Goal: Information Seeking & Learning: Learn about a topic

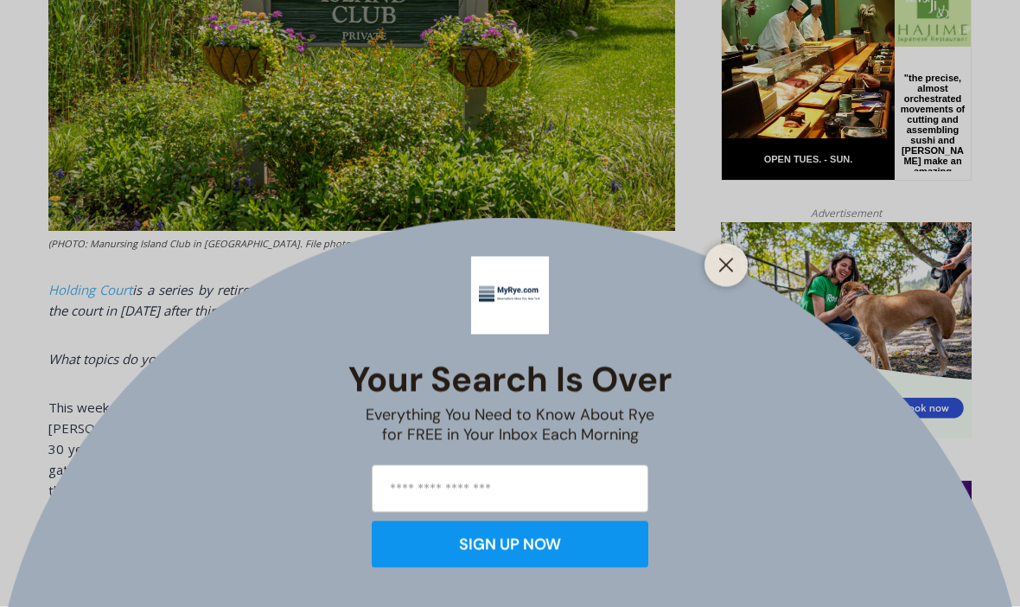
scroll to position [937, 0]
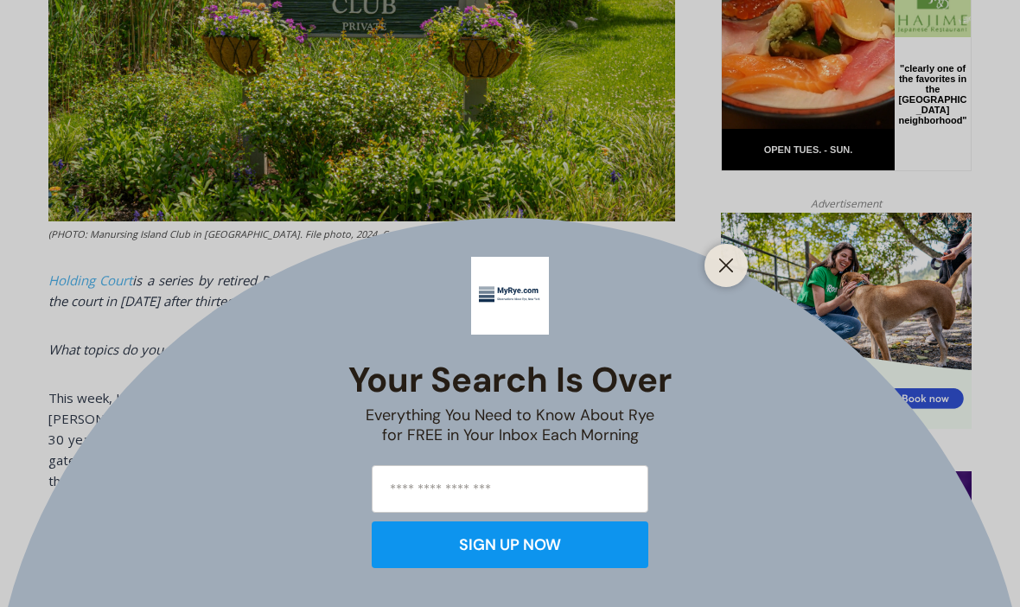
click at [732, 273] on icon "Close" at bounding box center [726, 265] width 16 height 16
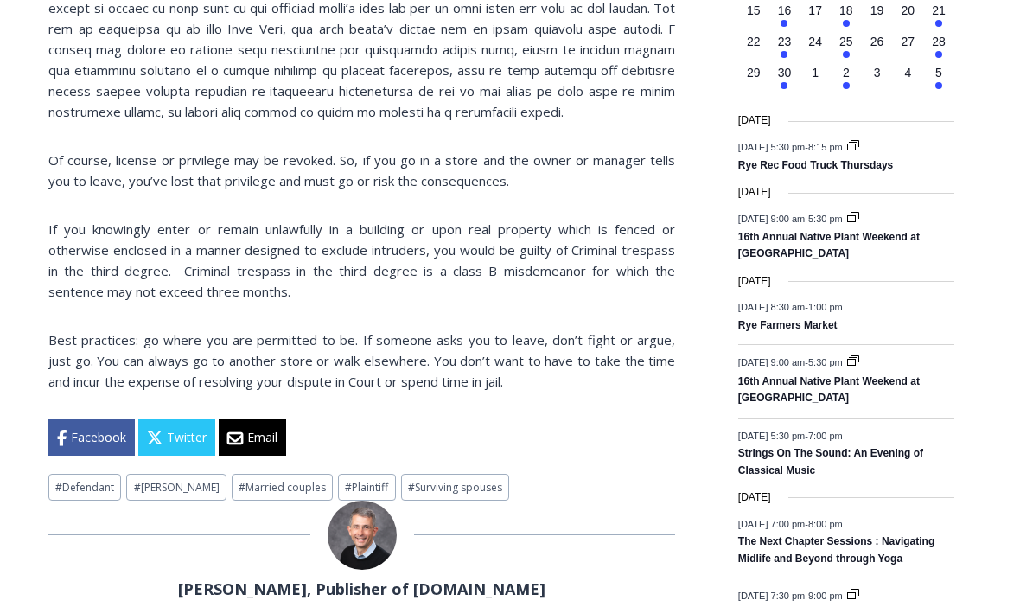
scroll to position [2117, 0]
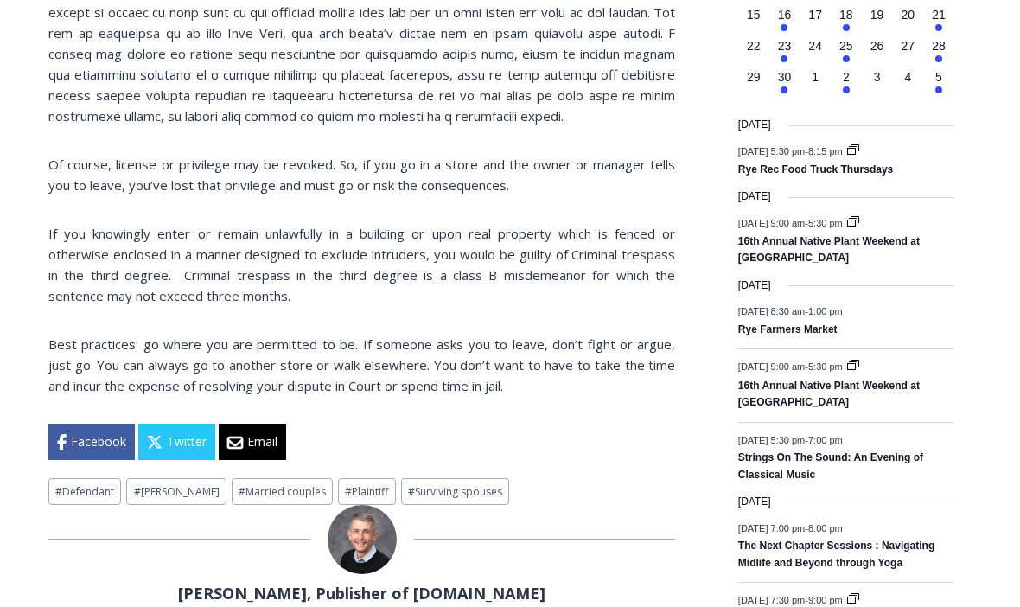
click at [174, 479] on link "# Joe Latwin" at bounding box center [175, 492] width 99 height 27
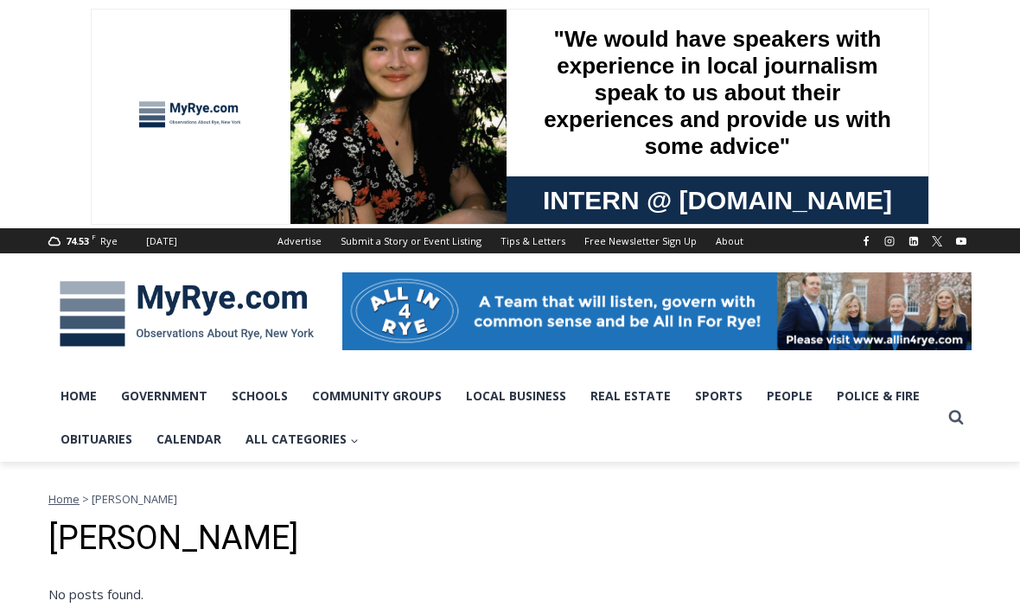
click at [122, 446] on link "Obituaries" at bounding box center [96, 438] width 96 height 43
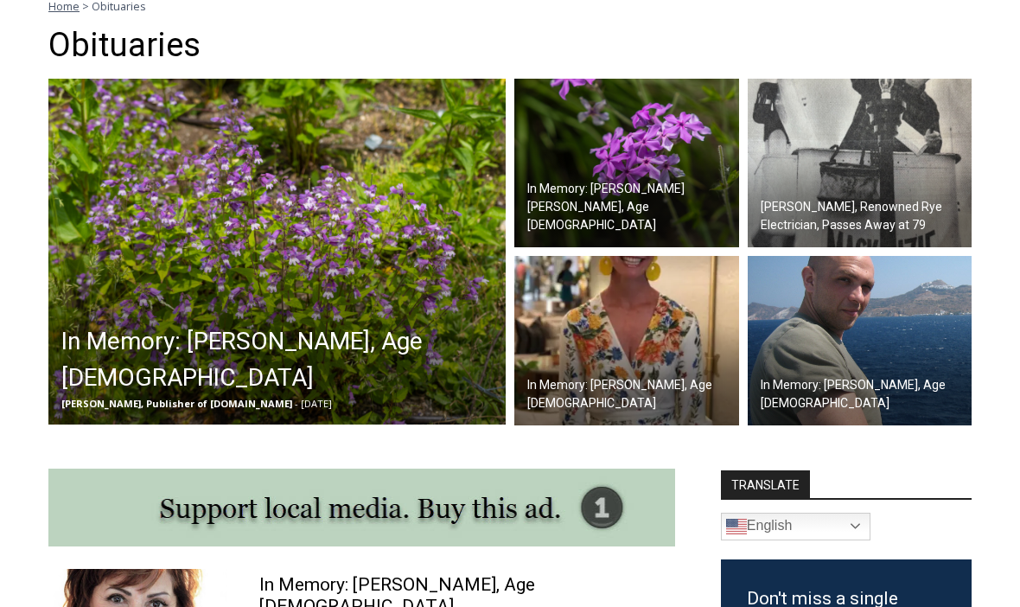
scroll to position [524, 0]
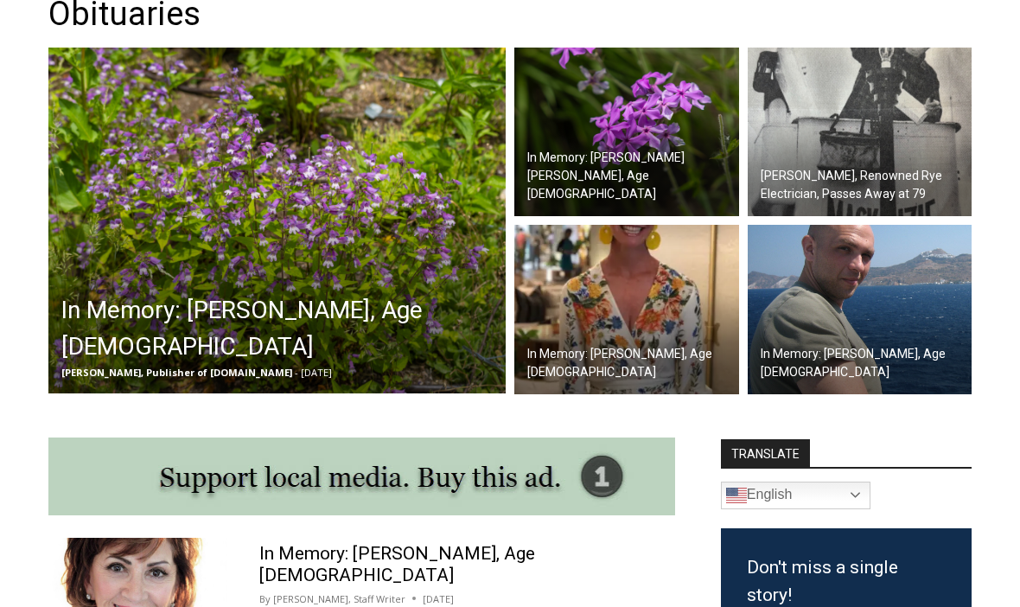
click at [334, 373] on div "Jay Sears, Publisher of MyRye.com - September 2, 2025" at bounding box center [281, 373] width 440 height 16
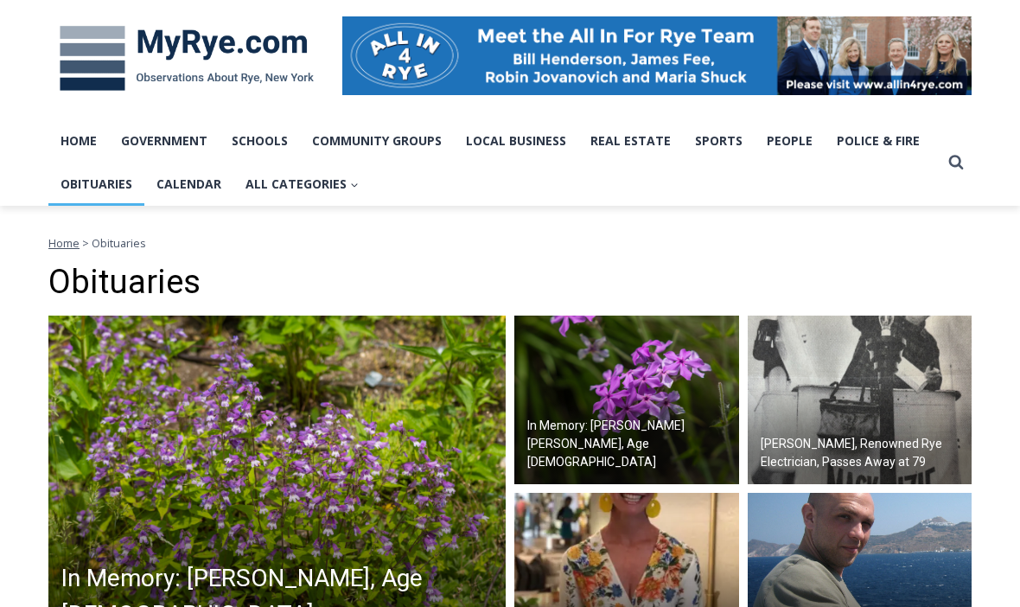
scroll to position [0, 0]
